Goal: Communication & Community: Answer question/provide support

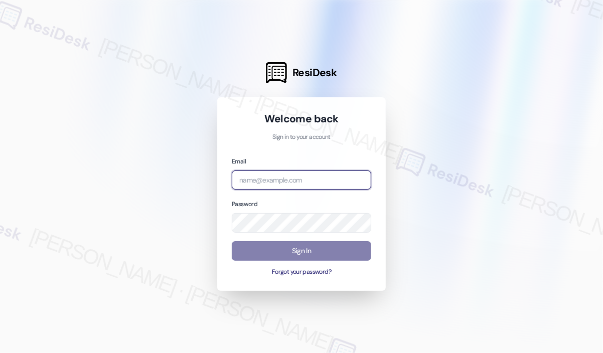
click at [327, 173] on input "email" at bounding box center [302, 181] width 140 height 20
click at [0, 353] on com-1password-button at bounding box center [0, 353] width 0 height 0
click at [277, 182] on input "email" at bounding box center [302, 181] width 140 height 20
type input "automated-surveys-kane_realty-john-roy.roles@kane_realty.com"
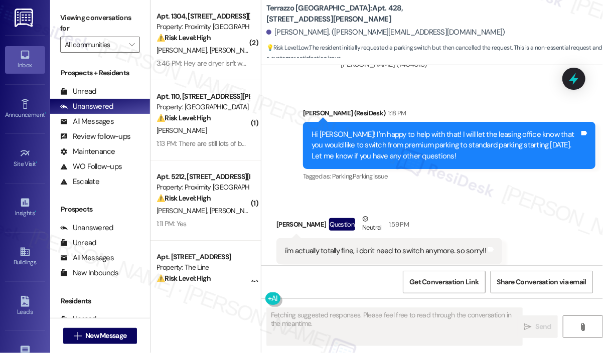
scroll to position [2328, 0]
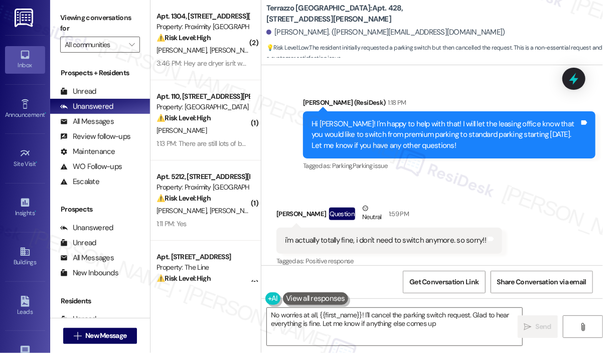
type textarea "No worries at all, {{first_name}}! I'll cancel the parking switch request. Glad…"
click at [550, 165] on div "Sent via SMS [PERSON_NAME] (ResiDesk) 1:18 PM Hi [PERSON_NAME]! I'm happy to he…" at bounding box center [450, 135] width 308 height 91
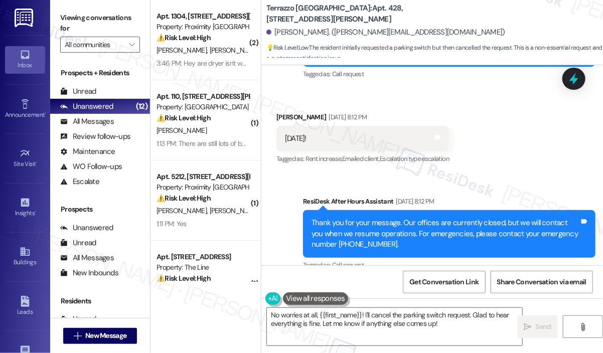
scroll to position [1978, 0]
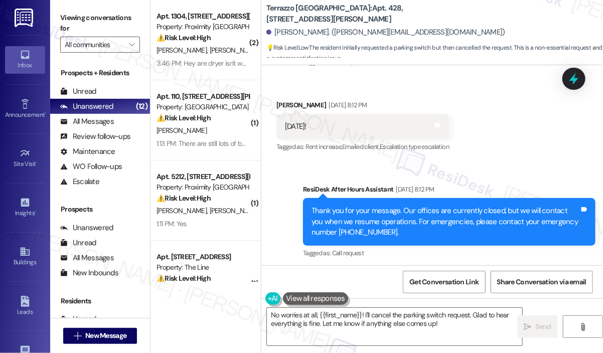
click at [544, 123] on div "Received via SMS [PERSON_NAME] [DATE] 8:12 PM [DATE]! Tags and notes Tagged as:…" at bounding box center [433, 119] width 342 height 85
click at [537, 162] on div "Sent via SMS ResiDesk After Hours Assistant [DATE] 8:12 PM Thank you for your m…" at bounding box center [433, 215] width 342 height 106
click at [446, 9] on div "Terrazzo Durham: Apt. 428, [STREET_ADDRESS][PERSON_NAME]" at bounding box center [367, 14] width 201 height 13
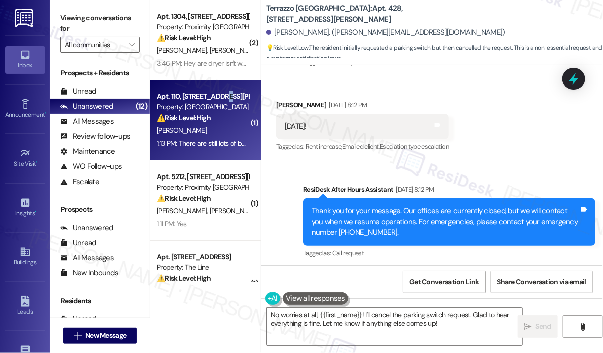
click at [224, 99] on div "Apt. 110, [STREET_ADDRESS][PERSON_NAME]" at bounding box center [203, 96] width 93 height 11
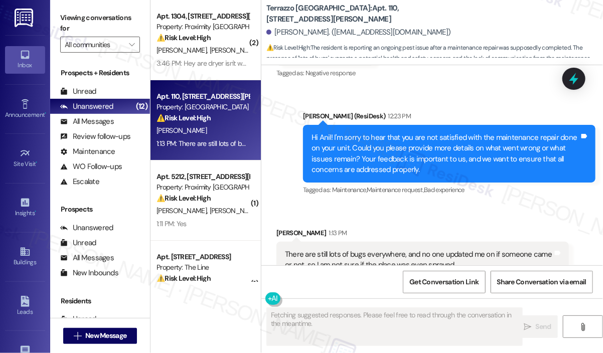
scroll to position [2331, 0]
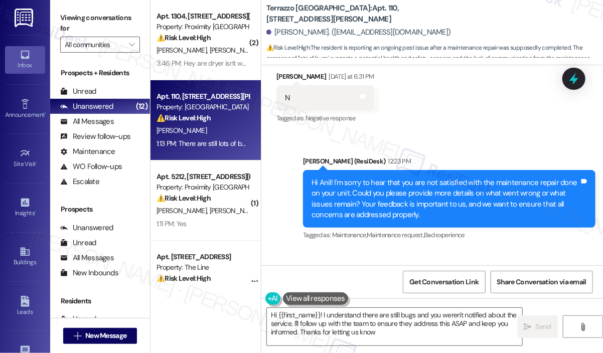
type textarea "Hi {{first_name}}! I understand there are still bugs and you weren't notified a…"
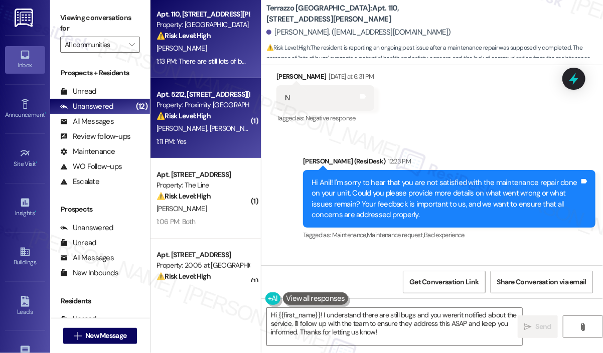
scroll to position [100, 0]
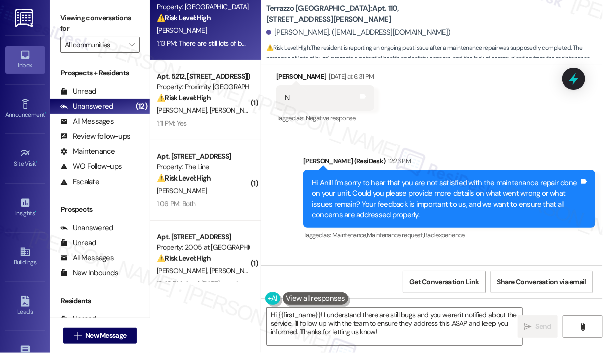
click at [216, 179] on div "⚠️ Risk Level: High The resident confirms seeing pests inside their unit, which…" at bounding box center [203, 178] width 93 height 11
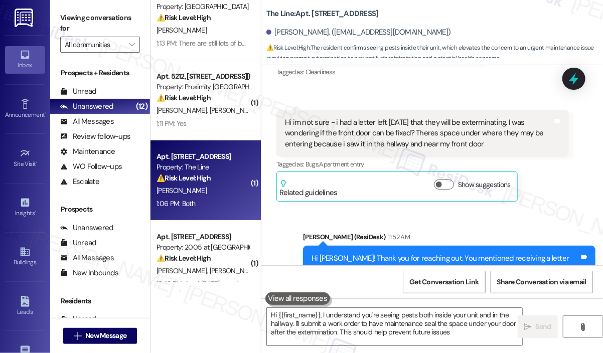
type textarea "Hi {{first_name}}, I understand you're seeing pests both inside your unit and i…"
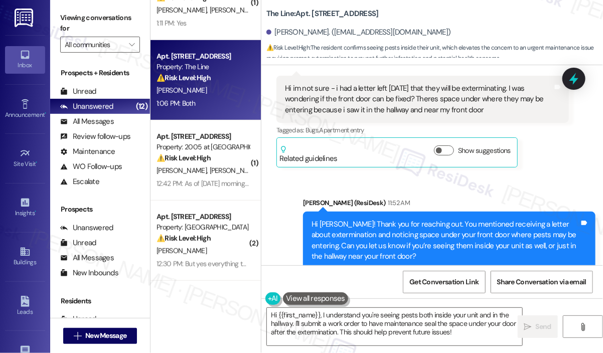
scroll to position [251, 0]
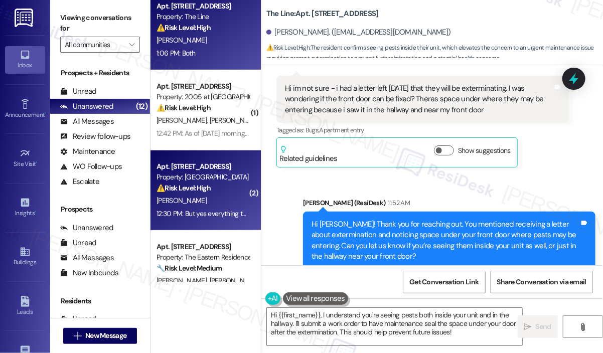
click at [227, 195] on div "[PERSON_NAME]" at bounding box center [203, 201] width 95 height 13
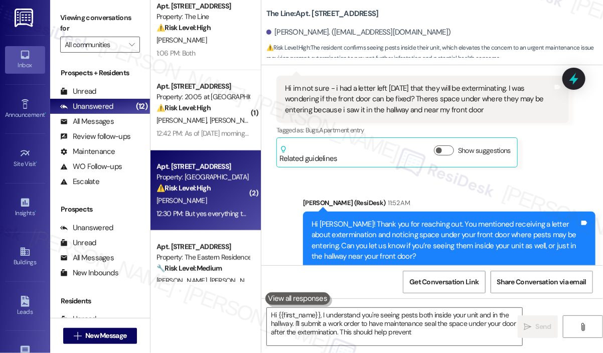
type textarea "Hi {{first_name}}, I understand you're seeing pests both inside your unit and i…"
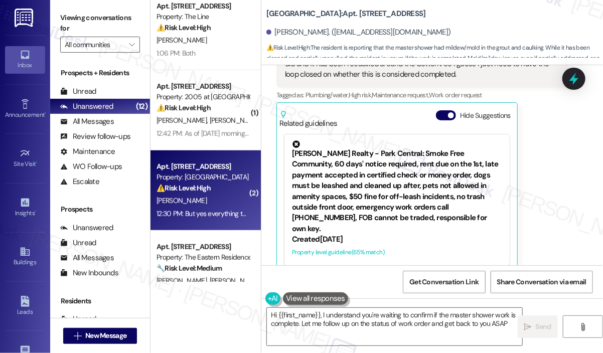
type textarea "Hi {{first_name}}, I understand you're waiting to confirm if the master shower …"
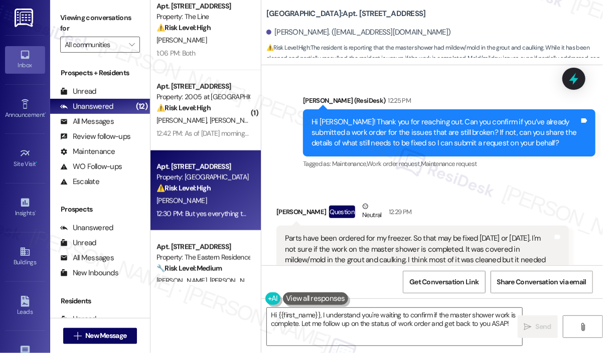
scroll to position [185, 0]
